Goal: Answer question/provide support: Share knowledge or assist other users

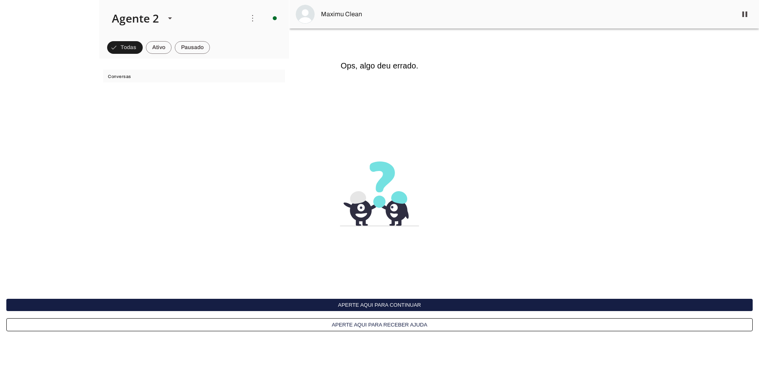
scroll to position [2742, 0]
click at [603, 52] on interface-delivery-control-page at bounding box center [379, 187] width 759 height 374
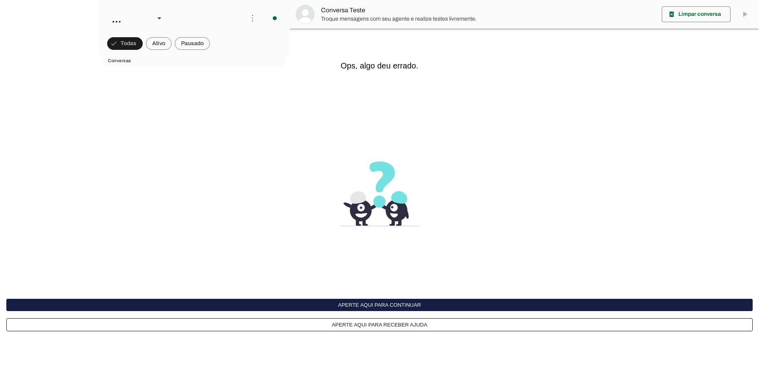
scroll to position [158, 0]
click at [373, 301] on button "Aperte aqui para continuar" at bounding box center [379, 305] width 747 height 12
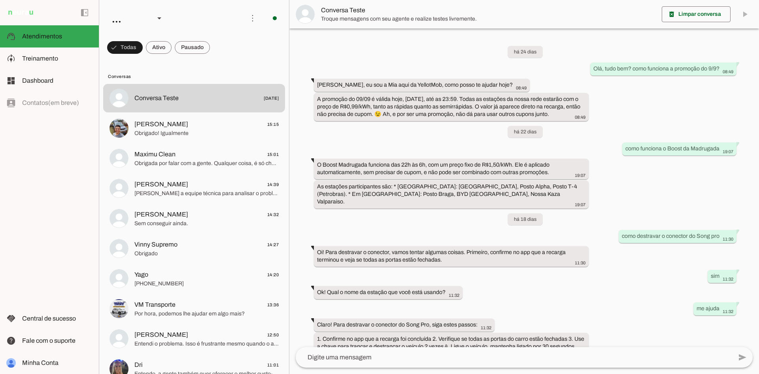
scroll to position [73, 0]
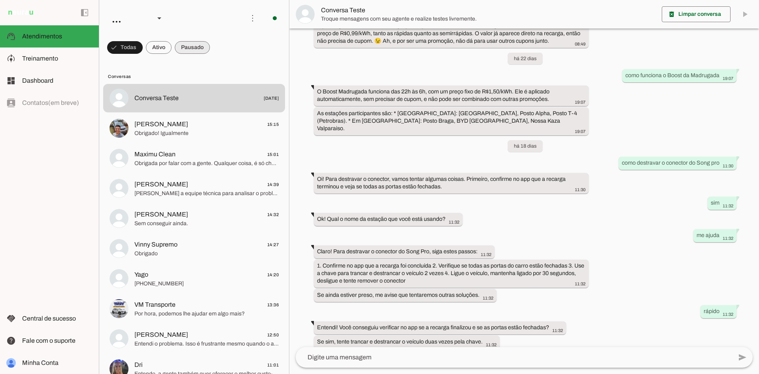
click at [182, 41] on span at bounding box center [192, 47] width 35 height 19
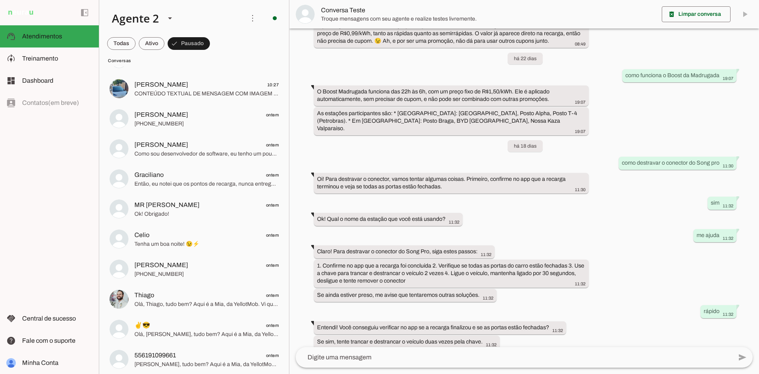
scroll to position [195, 0]
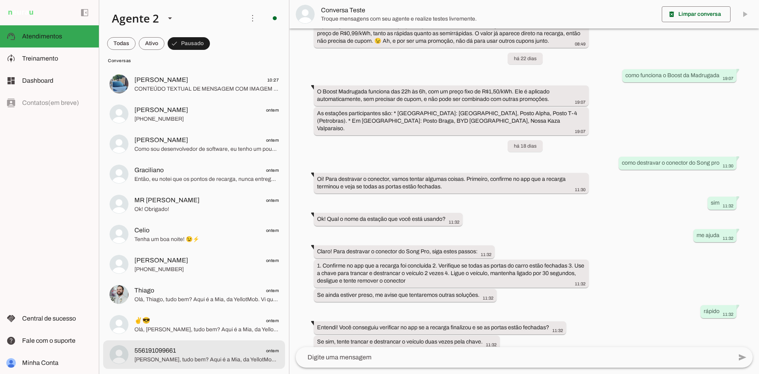
click at [183, 348] on span "556191099661 ontem" at bounding box center [206, 351] width 144 height 10
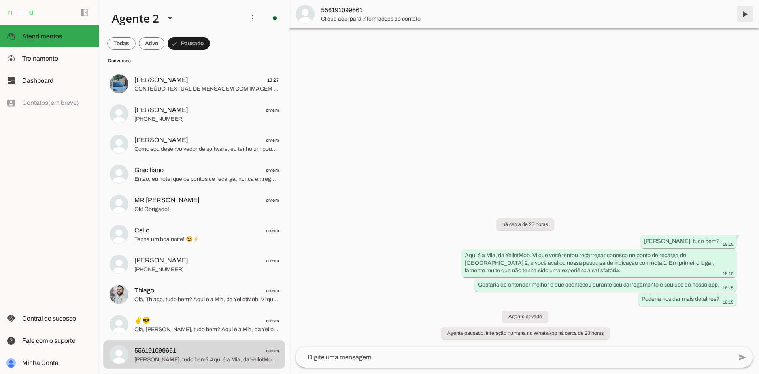
click at [744, 14] on span at bounding box center [745, 14] width 19 height 19
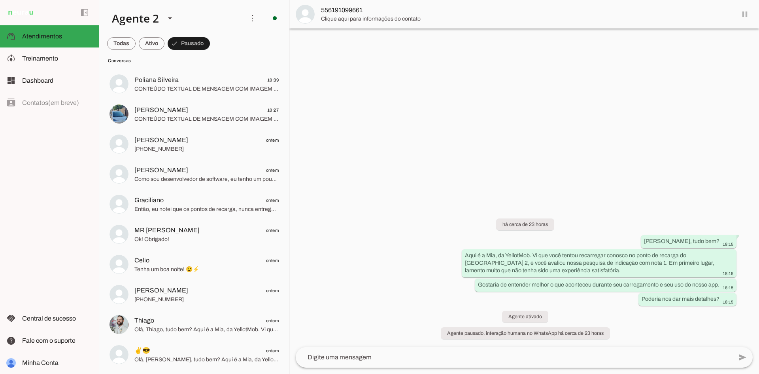
scroll to position [165, 0]
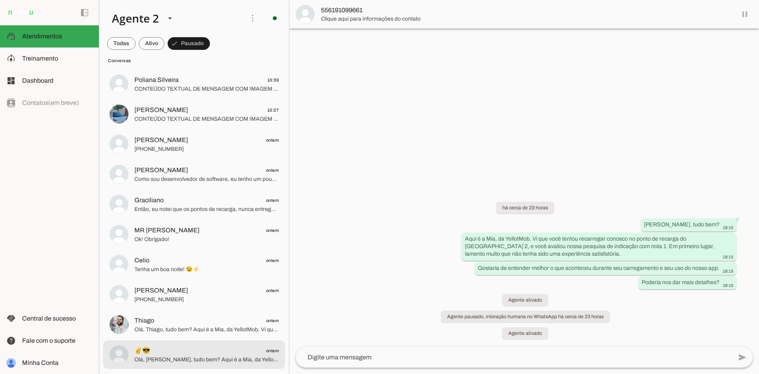
click at [207, 351] on span "✌️😎 ontem" at bounding box center [206, 351] width 144 height 10
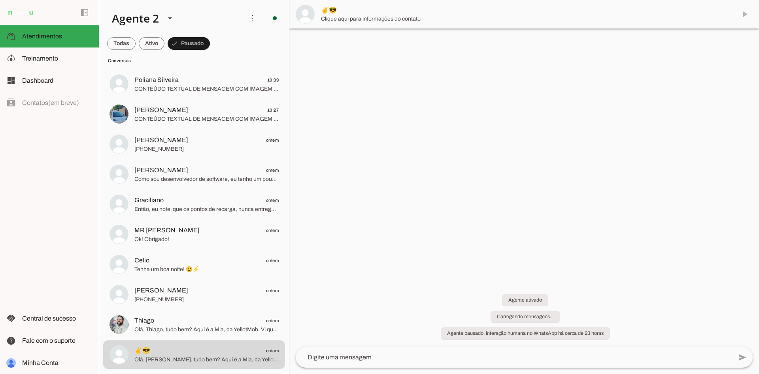
scroll to position [552, 0]
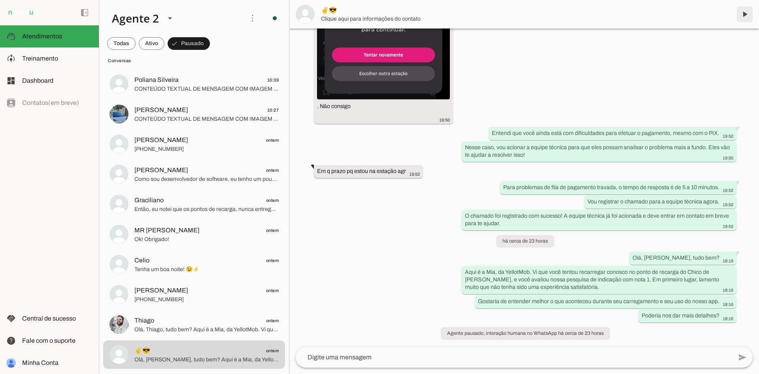
click at [745, 15] on span at bounding box center [745, 14] width 19 height 19
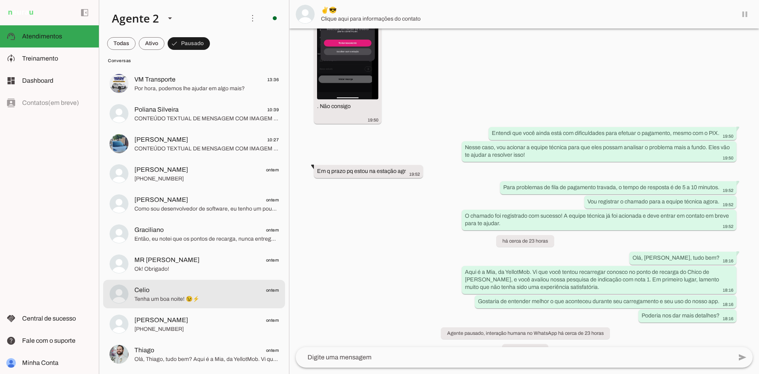
scroll to position [569, 0]
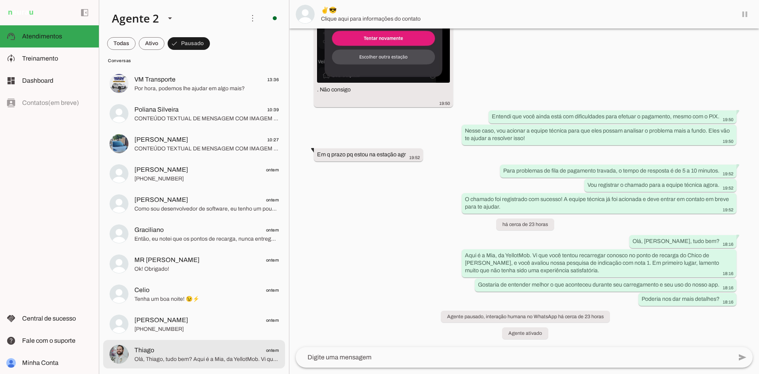
click at [213, 366] on md-item "Thiago ontem Olá, Thiago, tudo bem? Aqui é a Mia, da YellotMob. Vi que você ten…" at bounding box center [194, 354] width 182 height 28
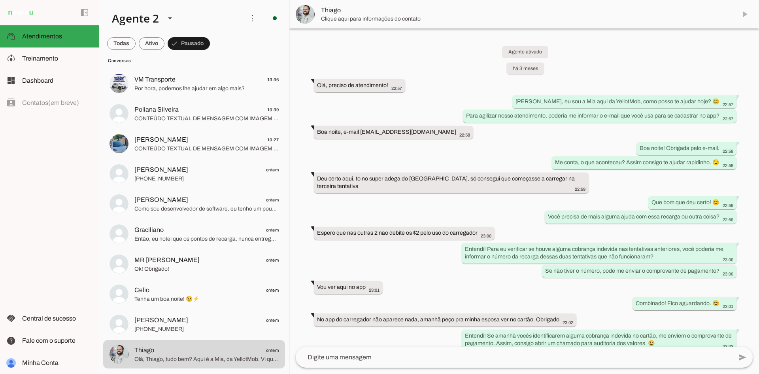
scroll to position [1298, 0]
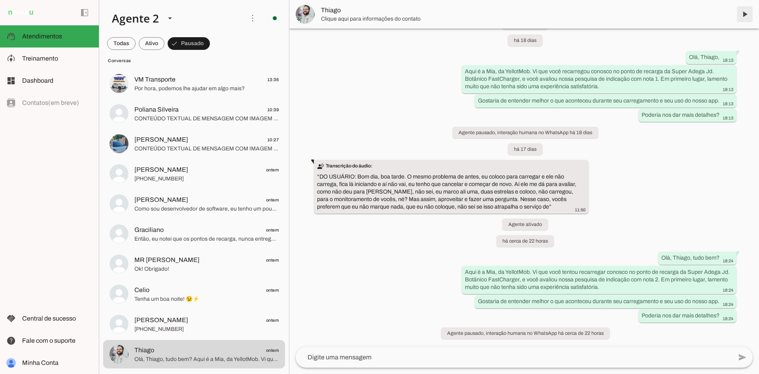
click at [746, 15] on span at bounding box center [745, 14] width 19 height 19
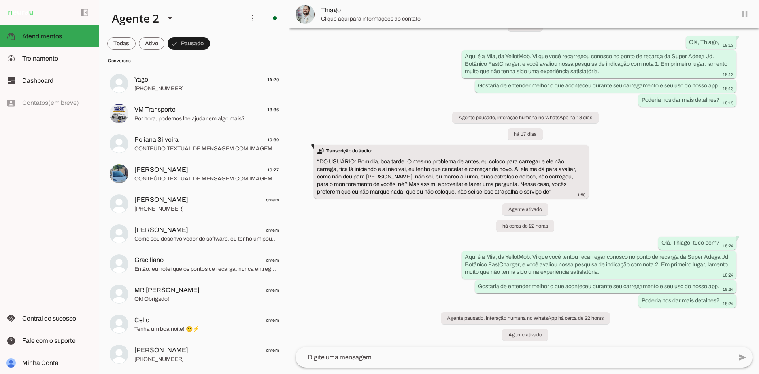
scroll to position [1315, 0]
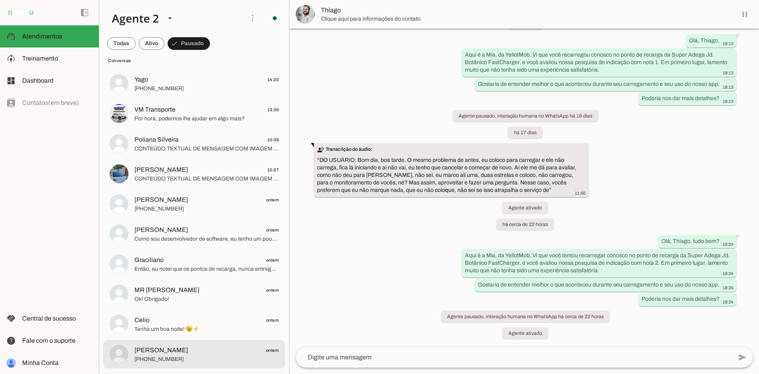
click at [193, 349] on span "[PERSON_NAME] ontem" at bounding box center [206, 350] width 144 height 10
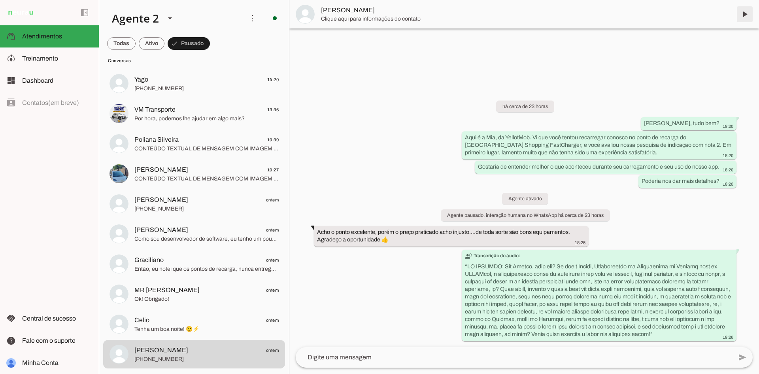
click at [744, 13] on span at bounding box center [745, 14] width 19 height 19
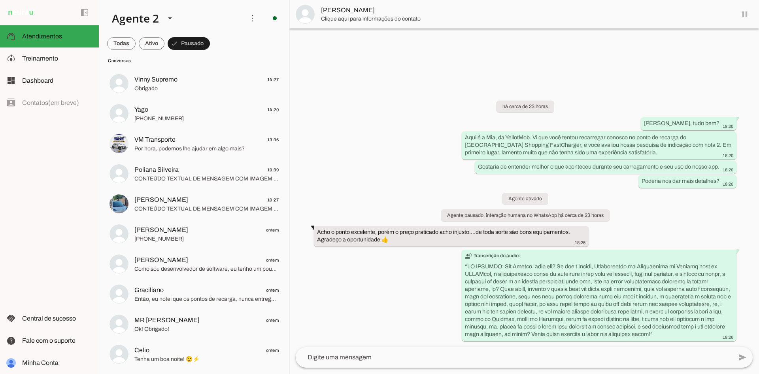
scroll to position [75, 0]
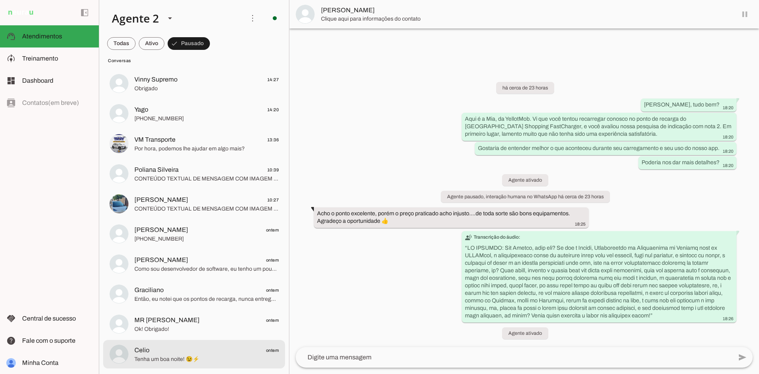
click at [208, 360] on span "Tenha um boa noite! 😉⚡" at bounding box center [206, 359] width 144 height 8
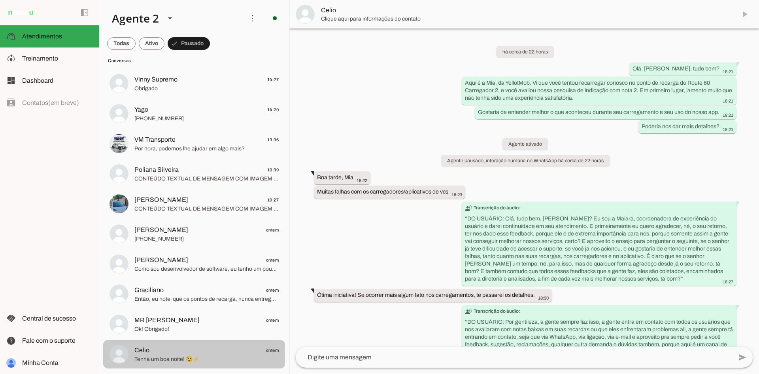
scroll to position [165, 0]
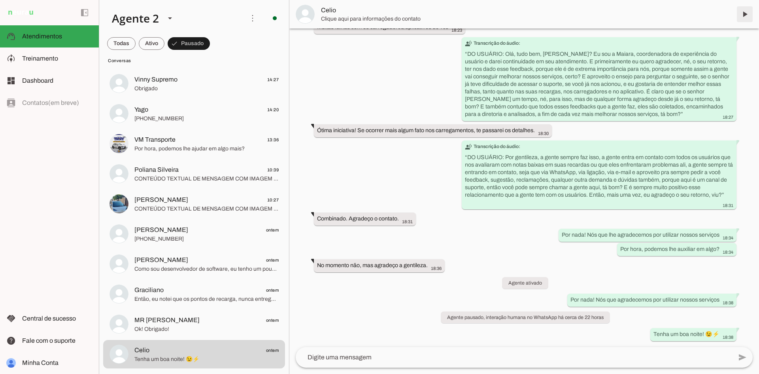
click at [743, 16] on span at bounding box center [745, 14] width 19 height 19
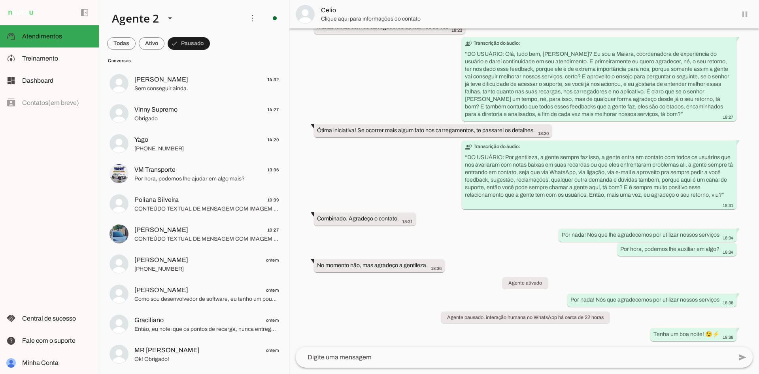
scroll to position [45, 0]
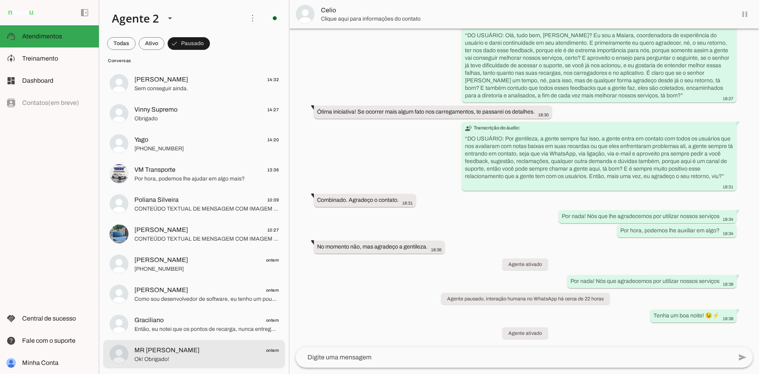
click at [242, 350] on span "MR [PERSON_NAME] ontem" at bounding box center [206, 350] width 144 height 10
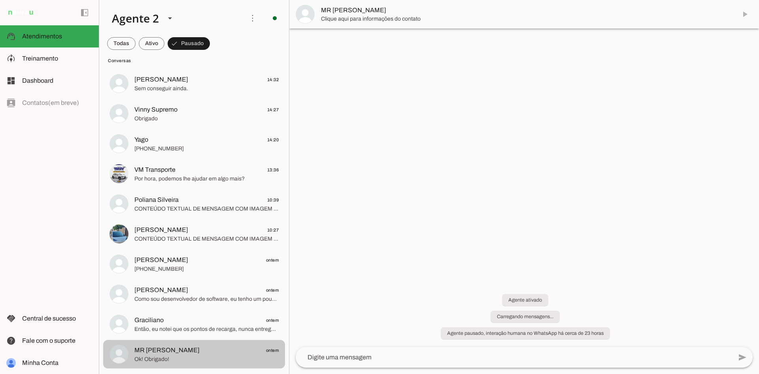
scroll to position [295, 0]
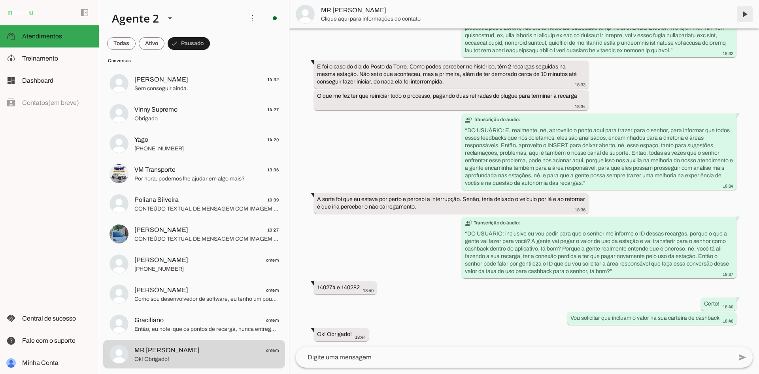
click at [747, 14] on span at bounding box center [745, 14] width 19 height 19
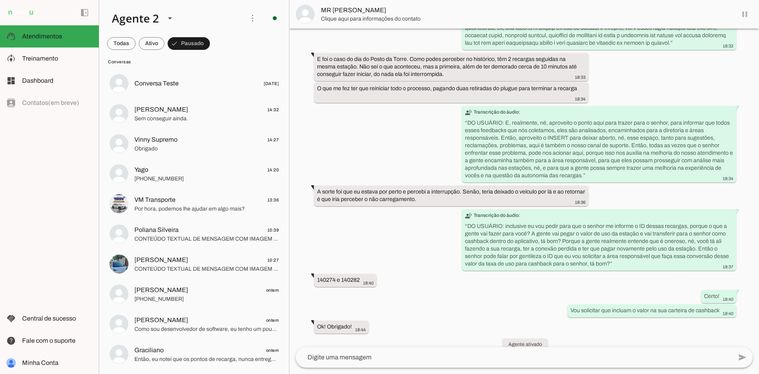
scroll to position [314, 0]
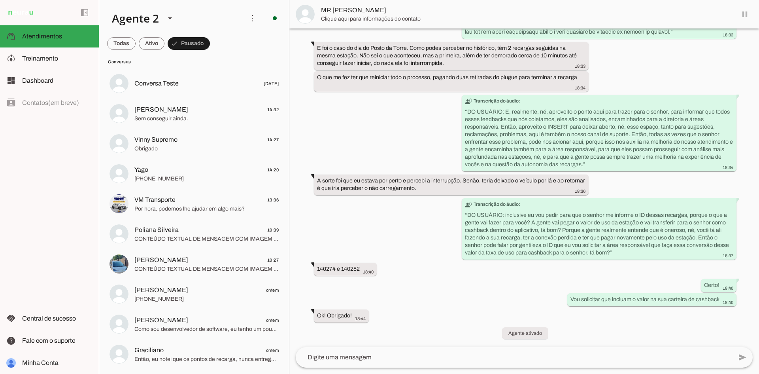
click at [240, 358] on span "Então, eu notei que os pontos de recarga, nunca entregam a carga total, lá, no …" at bounding box center [206, 359] width 144 height 8
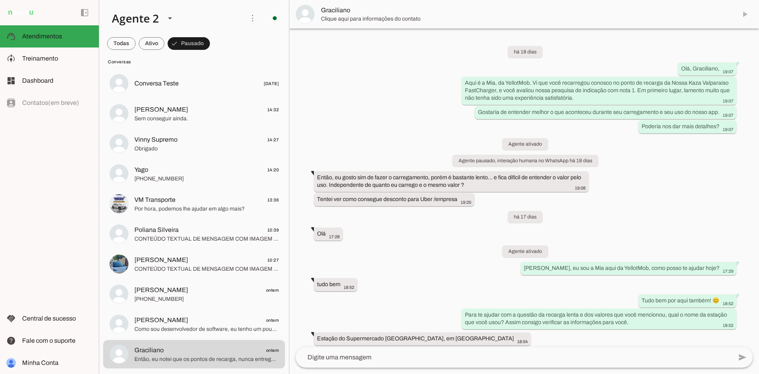
scroll to position [2207, 0]
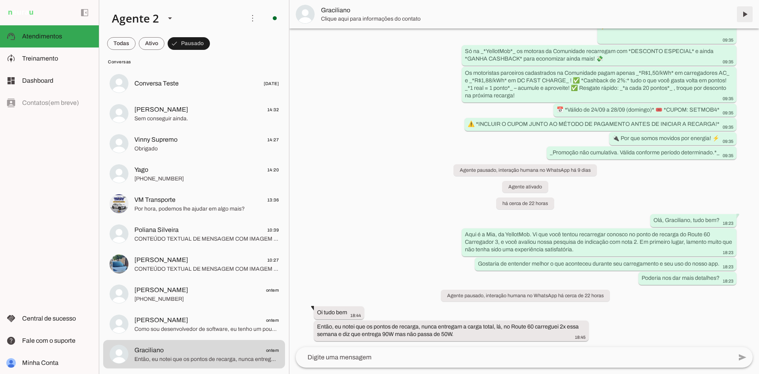
click at [742, 13] on span at bounding box center [745, 14] width 19 height 19
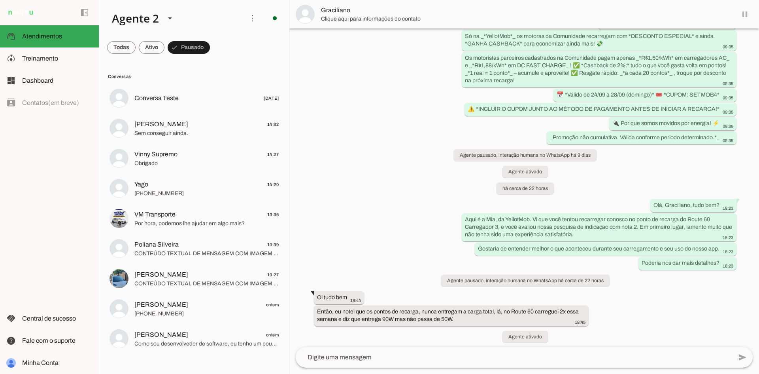
scroll to position [2226, 0]
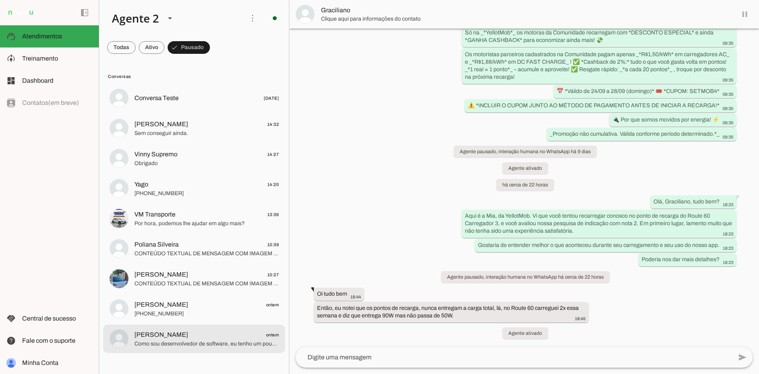
click at [248, 331] on span "[PERSON_NAME] ontem" at bounding box center [206, 335] width 144 height 10
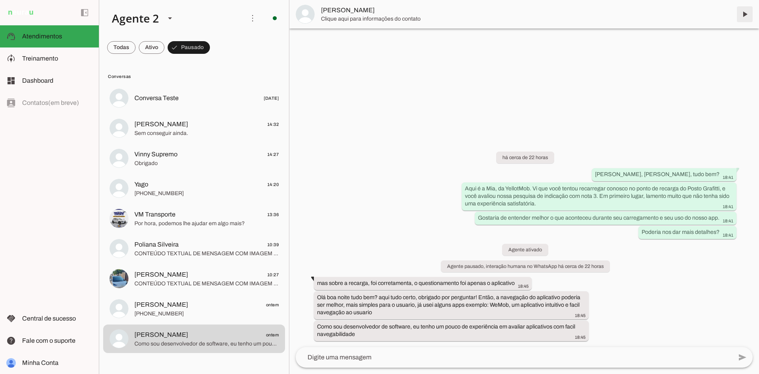
click at [746, 13] on span at bounding box center [745, 14] width 19 height 19
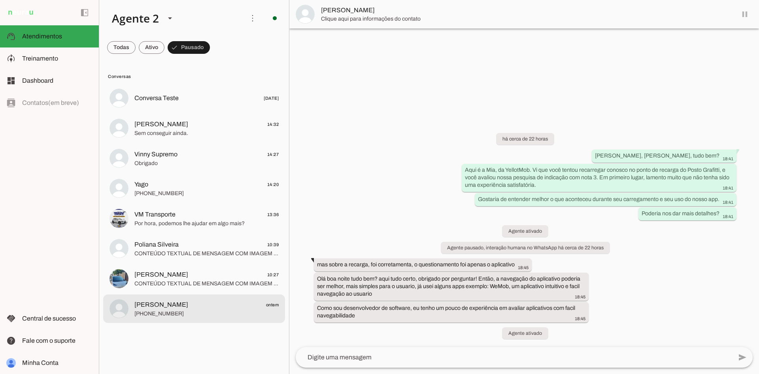
click at [212, 308] on span "[PERSON_NAME] ontem" at bounding box center [206, 305] width 144 height 10
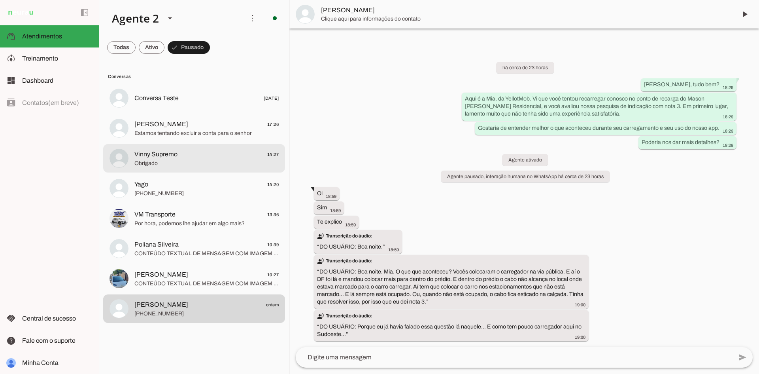
click at [207, 163] on span "Obrigado" at bounding box center [206, 163] width 144 height 8
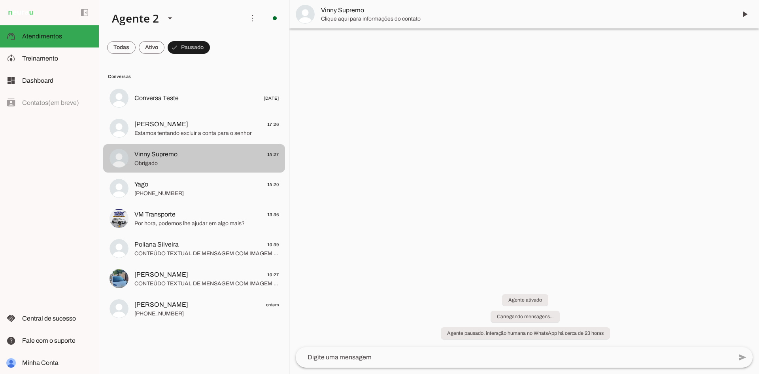
scroll to position [339, 0]
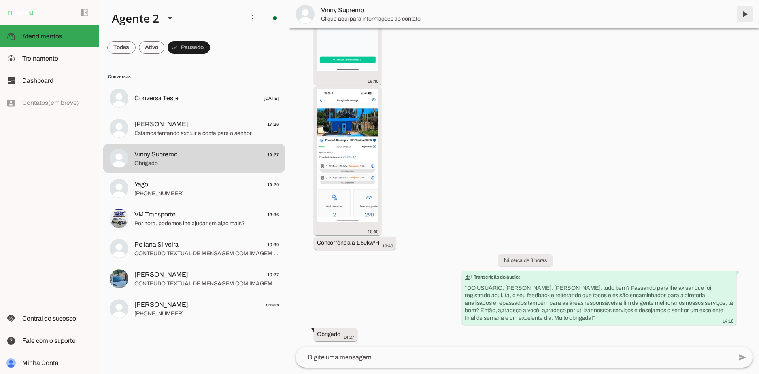
click at [744, 12] on span at bounding box center [745, 14] width 19 height 19
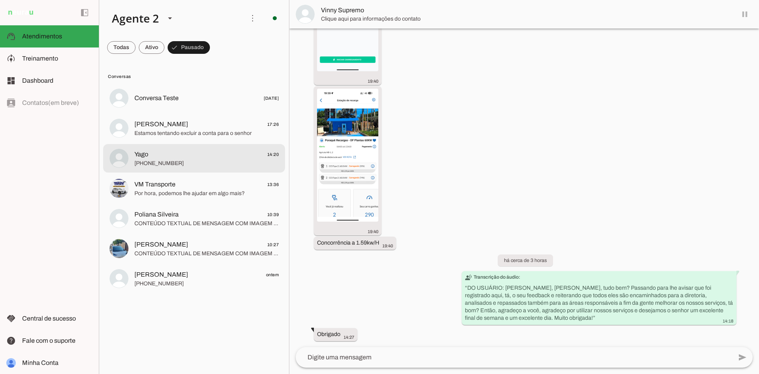
click at [178, 167] on span "[PHONE_NUMBER]" at bounding box center [206, 163] width 144 height 8
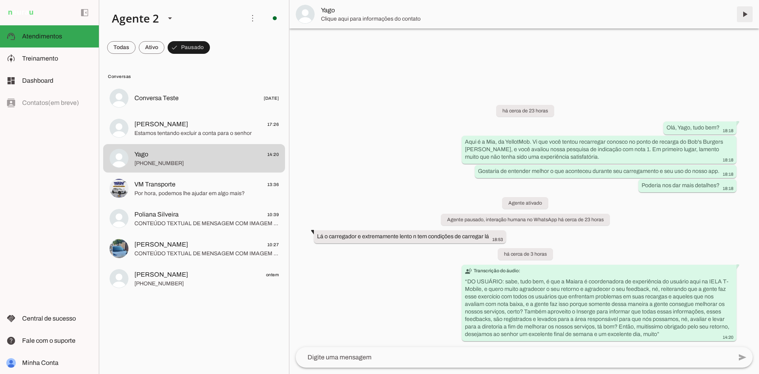
click at [746, 16] on span at bounding box center [745, 14] width 19 height 19
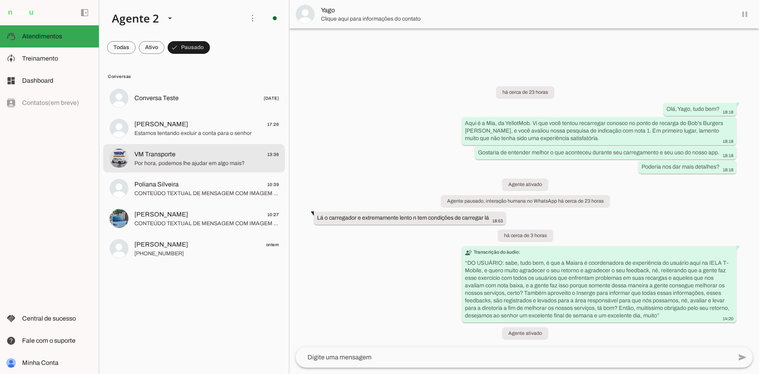
click at [207, 169] on md-item "VM Transporte 13:36 Por hora, podemos lhe ajudar em algo mais?" at bounding box center [194, 158] width 182 height 28
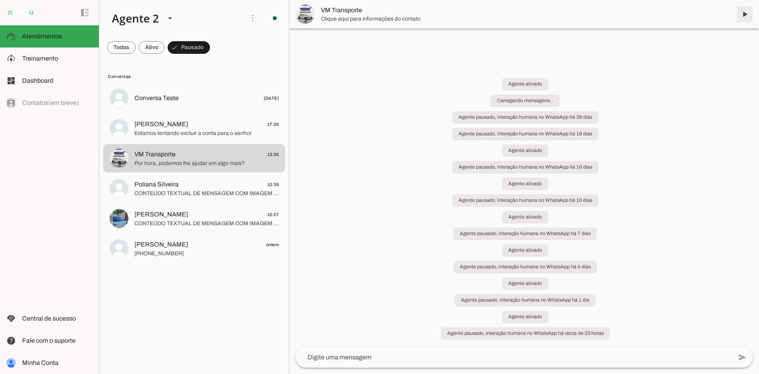
click at [746, 13] on span at bounding box center [745, 14] width 19 height 19
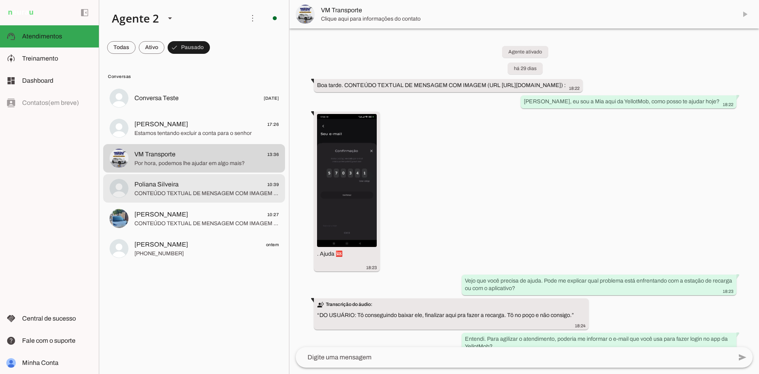
click at [202, 204] on md-item "[PERSON_NAME] 10:27" at bounding box center [194, 218] width 182 height 28
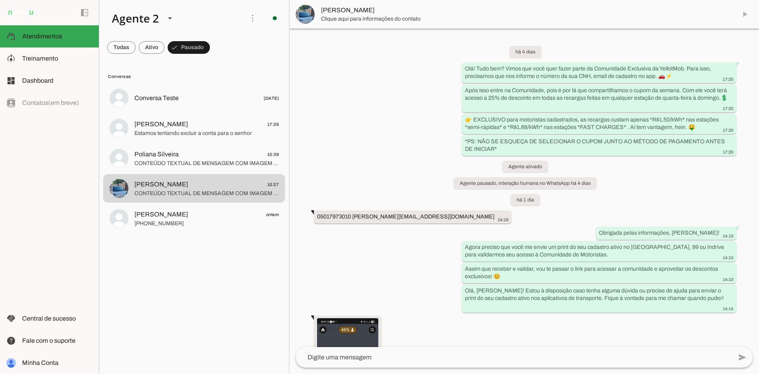
scroll to position [1031, 0]
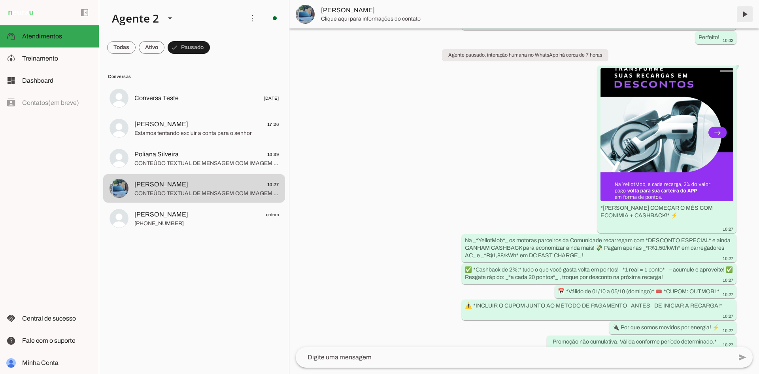
click at [746, 15] on span at bounding box center [745, 14] width 19 height 19
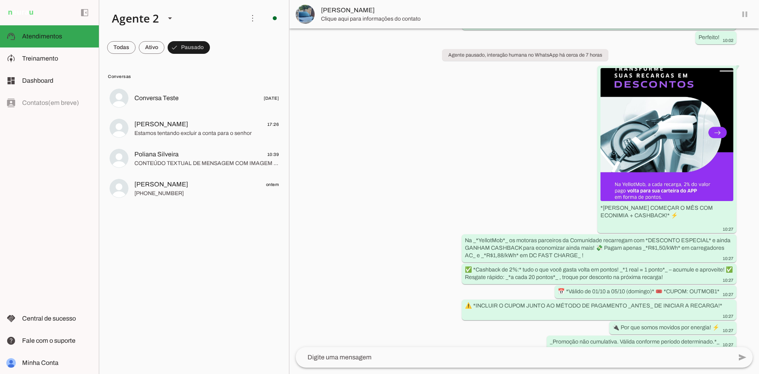
scroll to position [1050, 0]
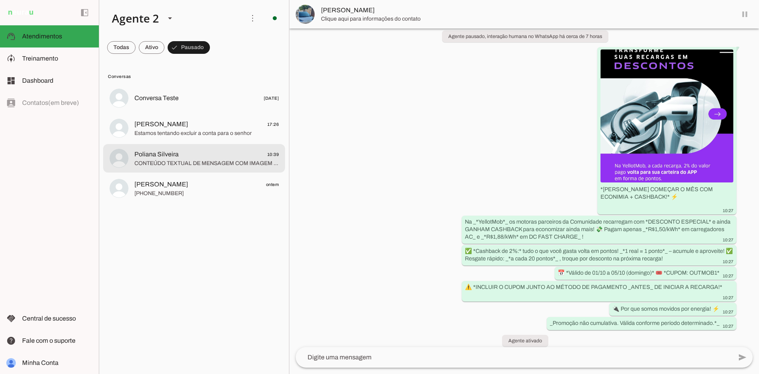
click at [176, 183] on span "[PERSON_NAME] ontem" at bounding box center [206, 185] width 144 height 10
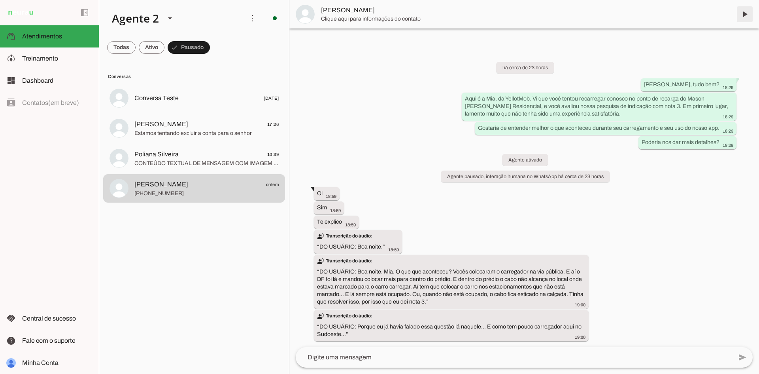
click at [741, 16] on span at bounding box center [745, 14] width 19 height 19
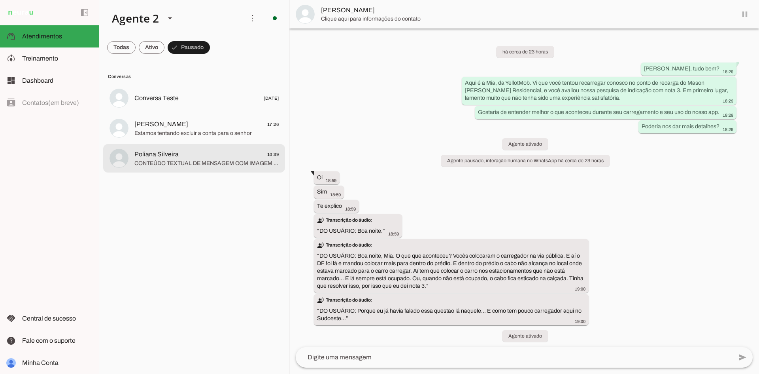
click at [191, 160] on span "CONTEÚDO TEXTUAL DE MENSAGEM COM IMAGEM (URL [URL][DOMAIN_NAME]) : *BORA COMEÇA…" at bounding box center [206, 163] width 144 height 8
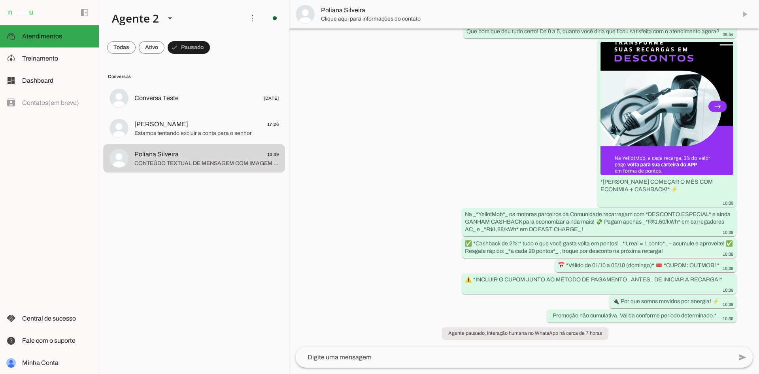
click at [739, 13] on md-item "Poliana Silveira" at bounding box center [524, 14] width 470 height 28
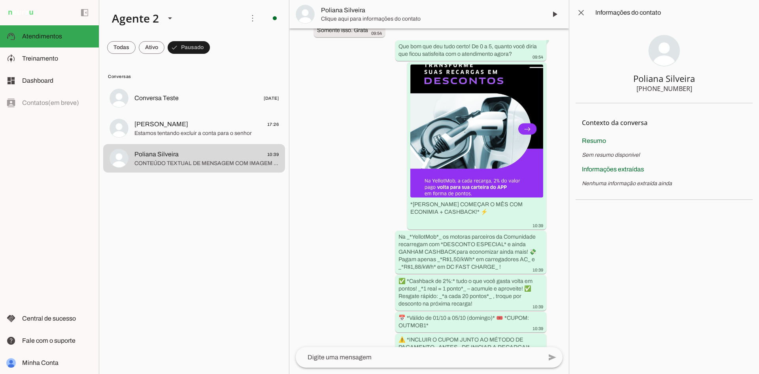
scroll to position [901, 0]
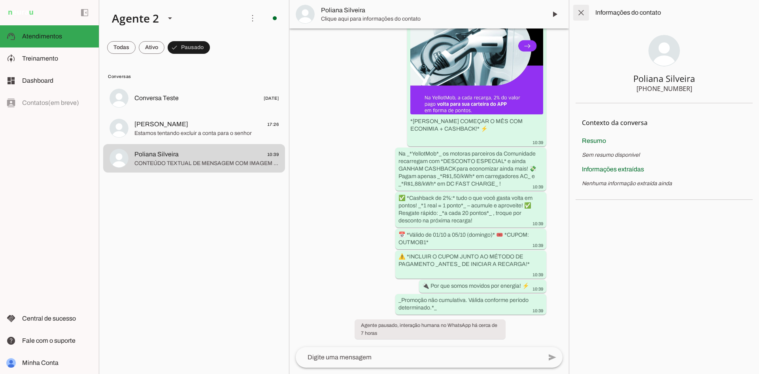
click at [583, 16] on span at bounding box center [581, 12] width 19 height 19
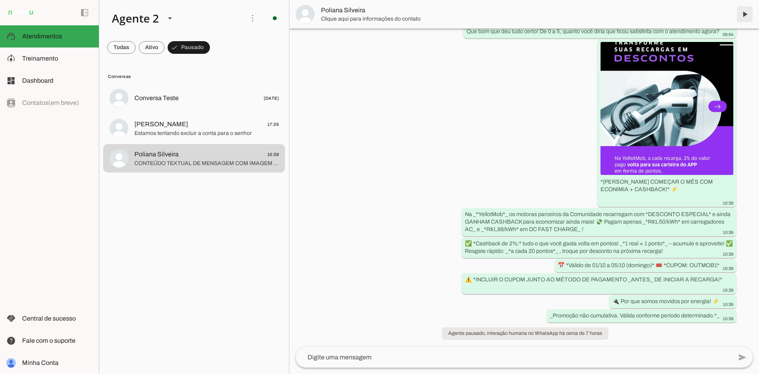
click at [743, 14] on span at bounding box center [745, 14] width 19 height 19
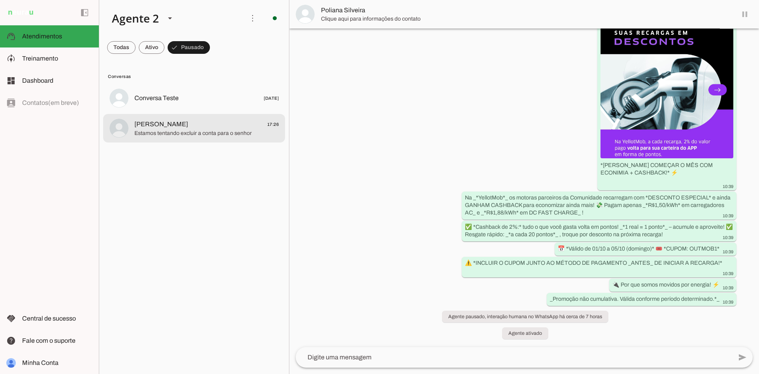
scroll to position [722, 0]
click at [189, 129] on span "Estamos tentando excluir a conta para o senhor" at bounding box center [206, 133] width 144 height 8
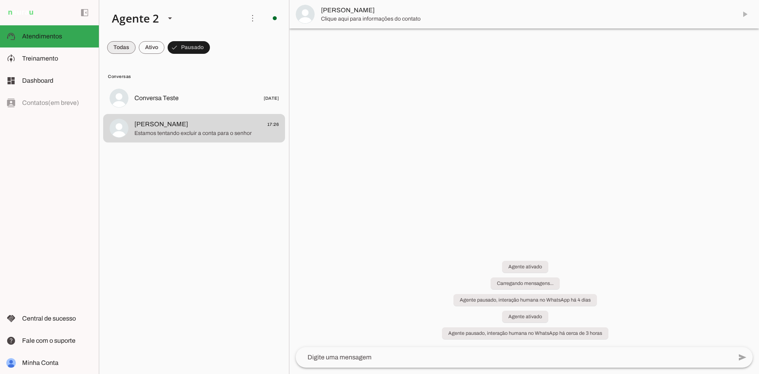
click at [124, 49] on span at bounding box center [121, 47] width 28 height 19
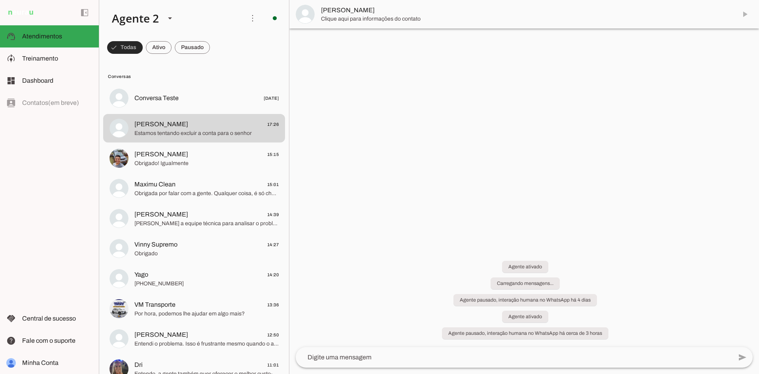
scroll to position [497, 0]
